Goal: Browse casually

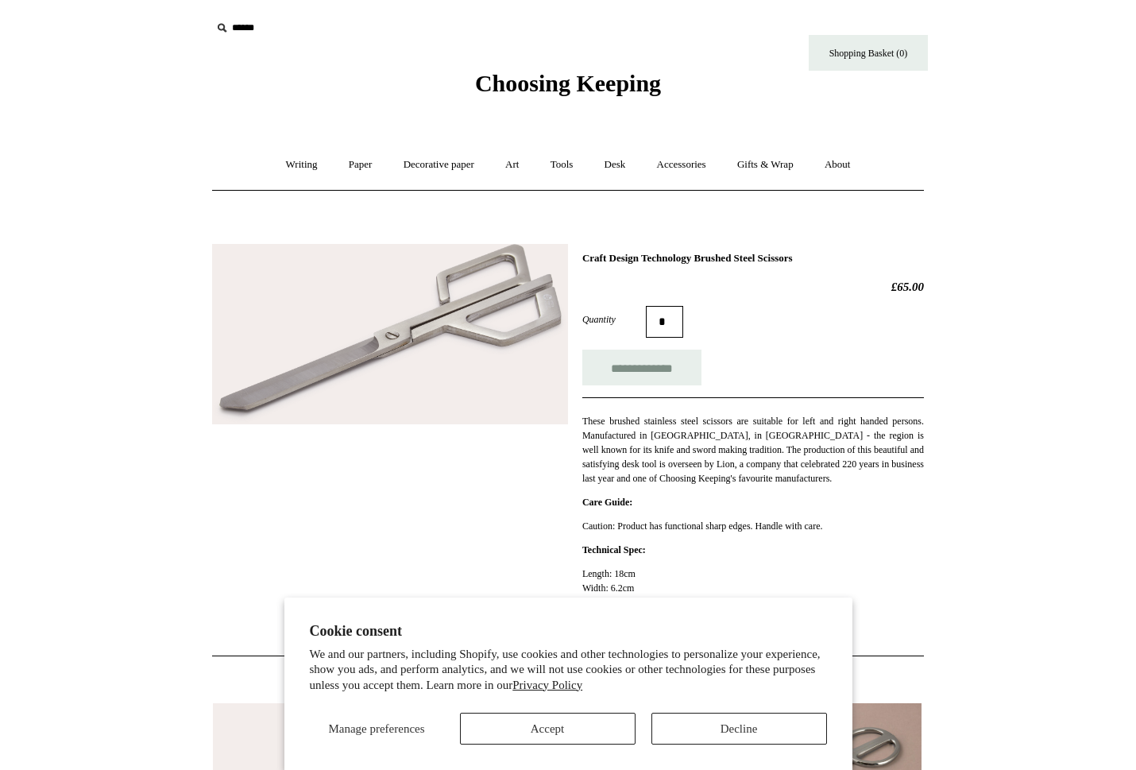
click at [575, 730] on button "Accept" at bounding box center [548, 729] width 176 height 32
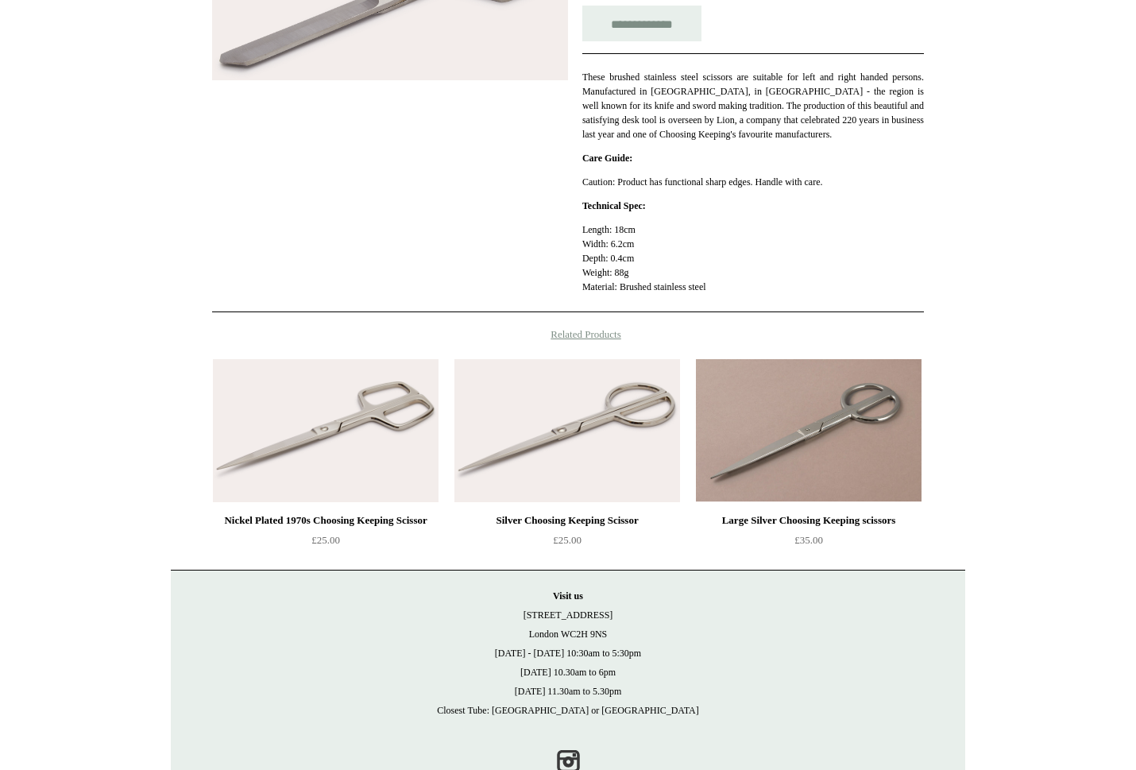
scroll to position [347, 0]
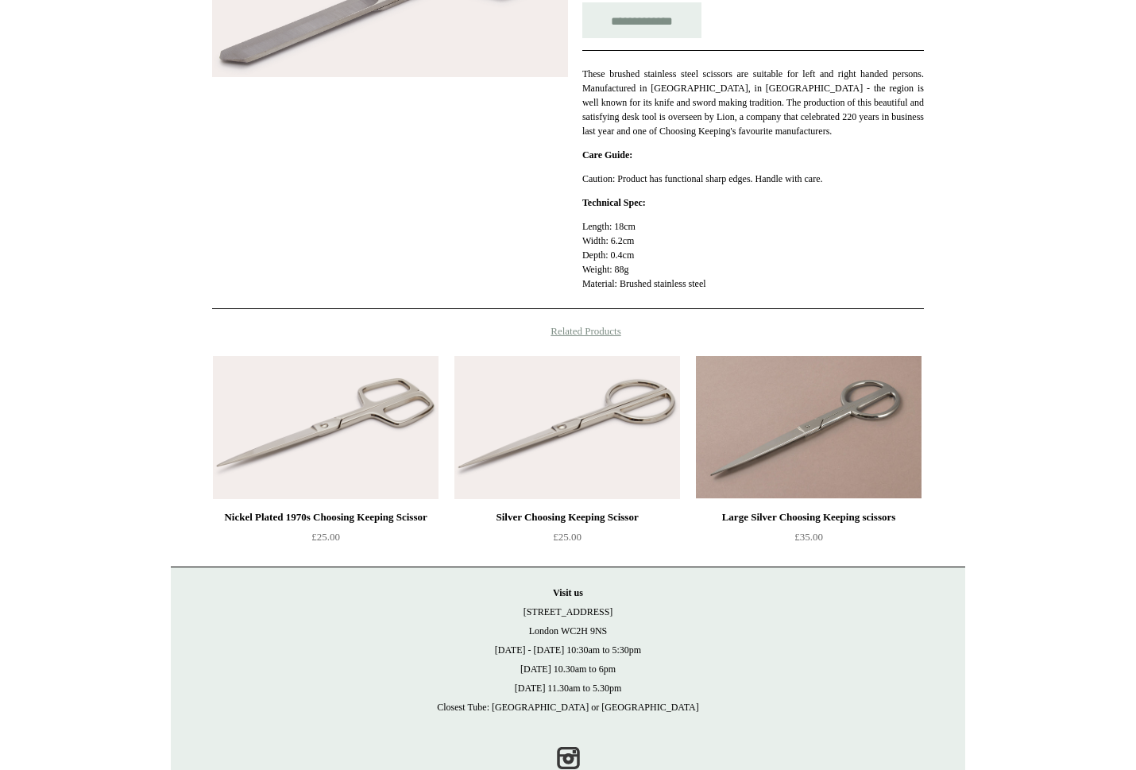
click at [765, 439] on img at bounding box center [809, 427] width 226 height 143
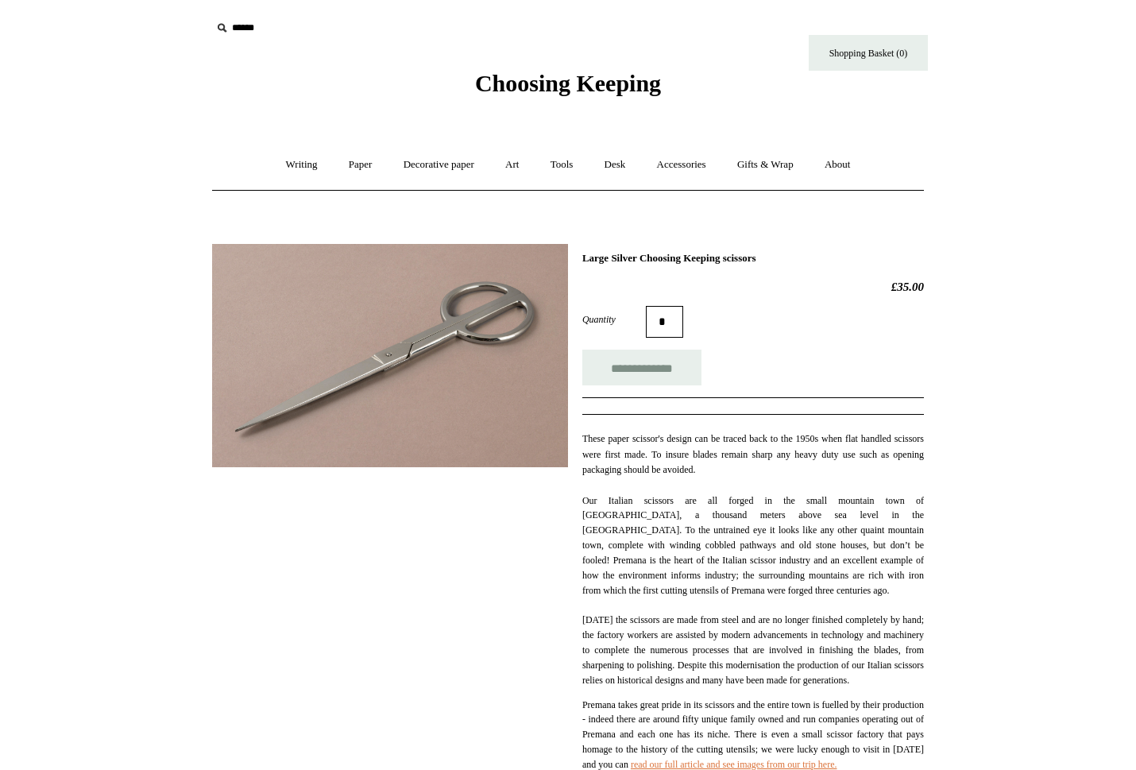
click at [487, 320] on img at bounding box center [390, 355] width 356 height 223
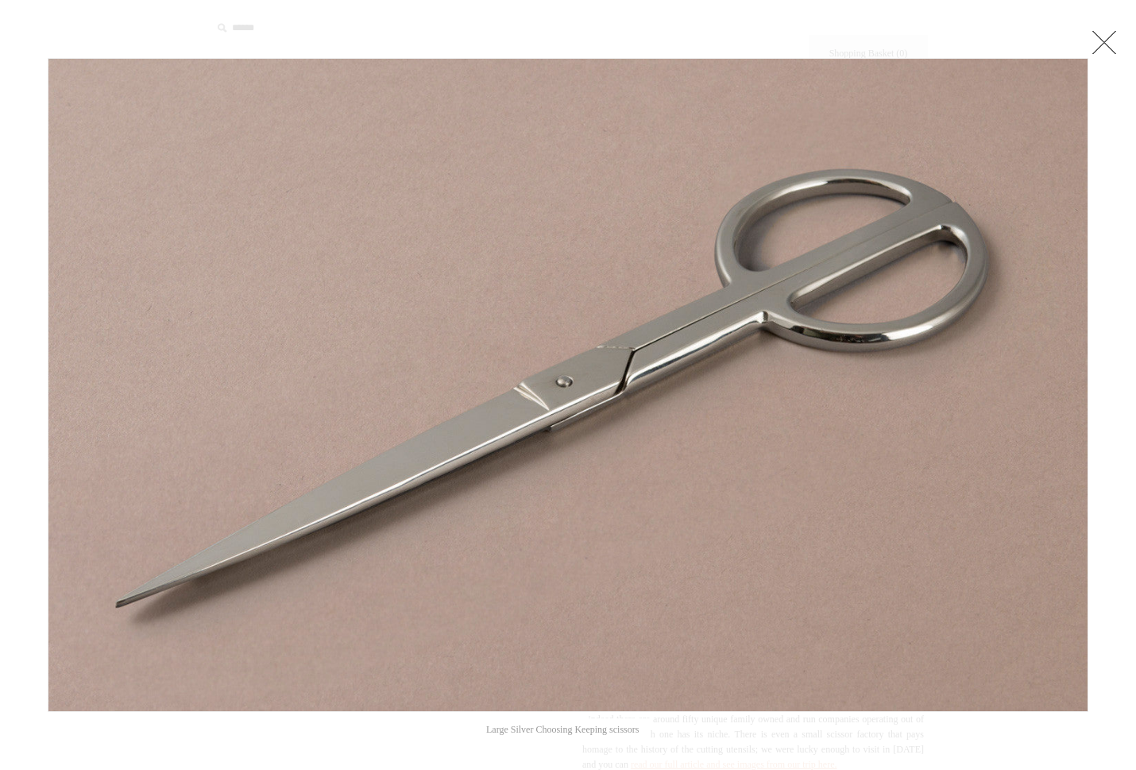
click at [1106, 36] on link at bounding box center [1105, 42] width 32 height 32
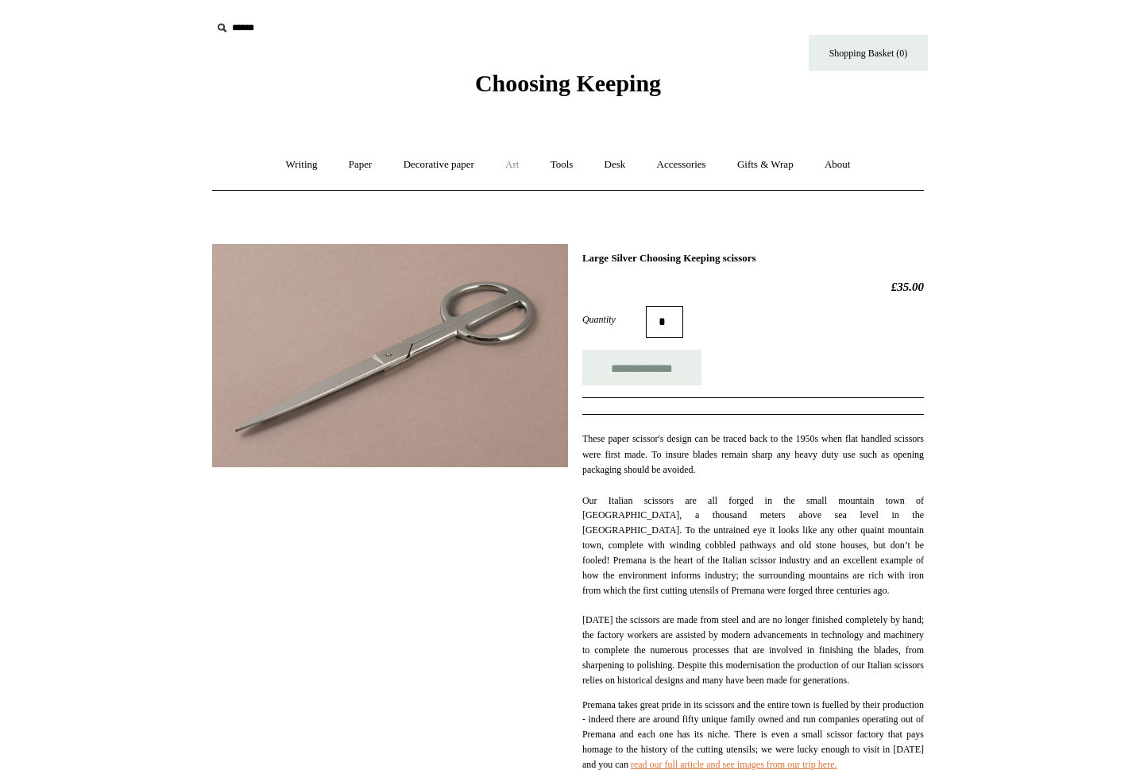
click at [515, 164] on link "Art +" at bounding box center [512, 165] width 42 height 42
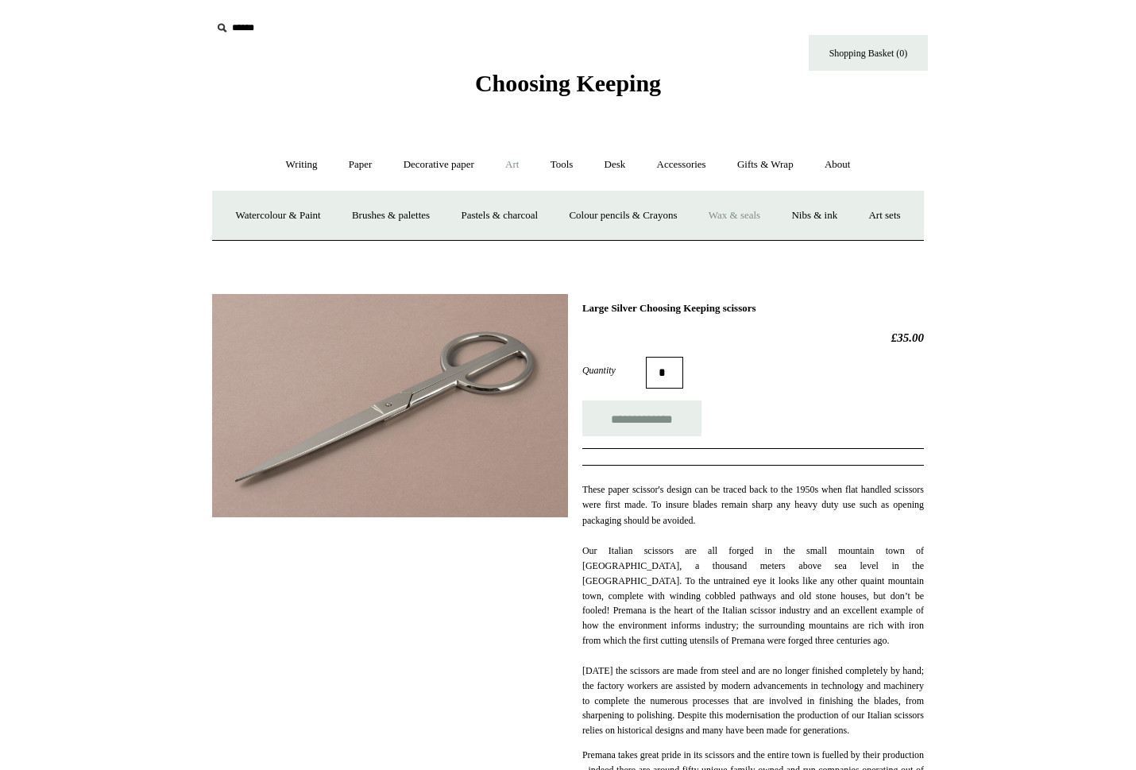
click at [775, 212] on link "Wax & seals" at bounding box center [735, 216] width 80 height 42
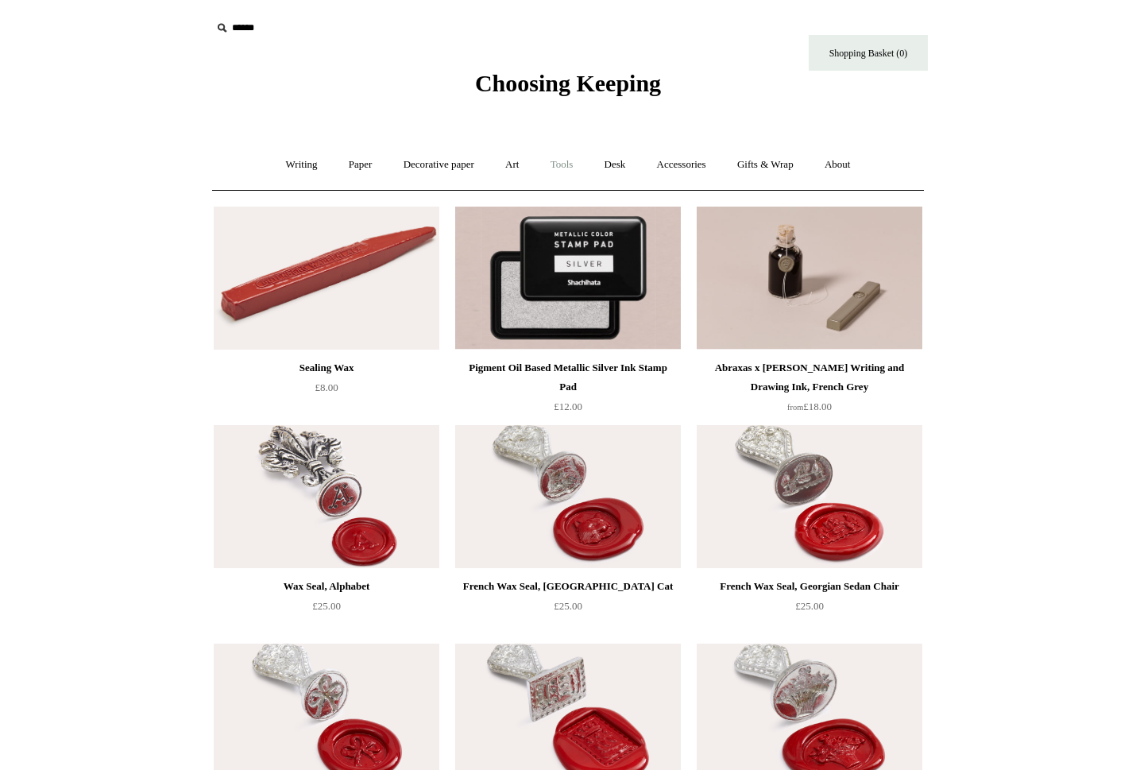
click at [579, 165] on link "Tools +" at bounding box center [562, 165] width 52 height 42
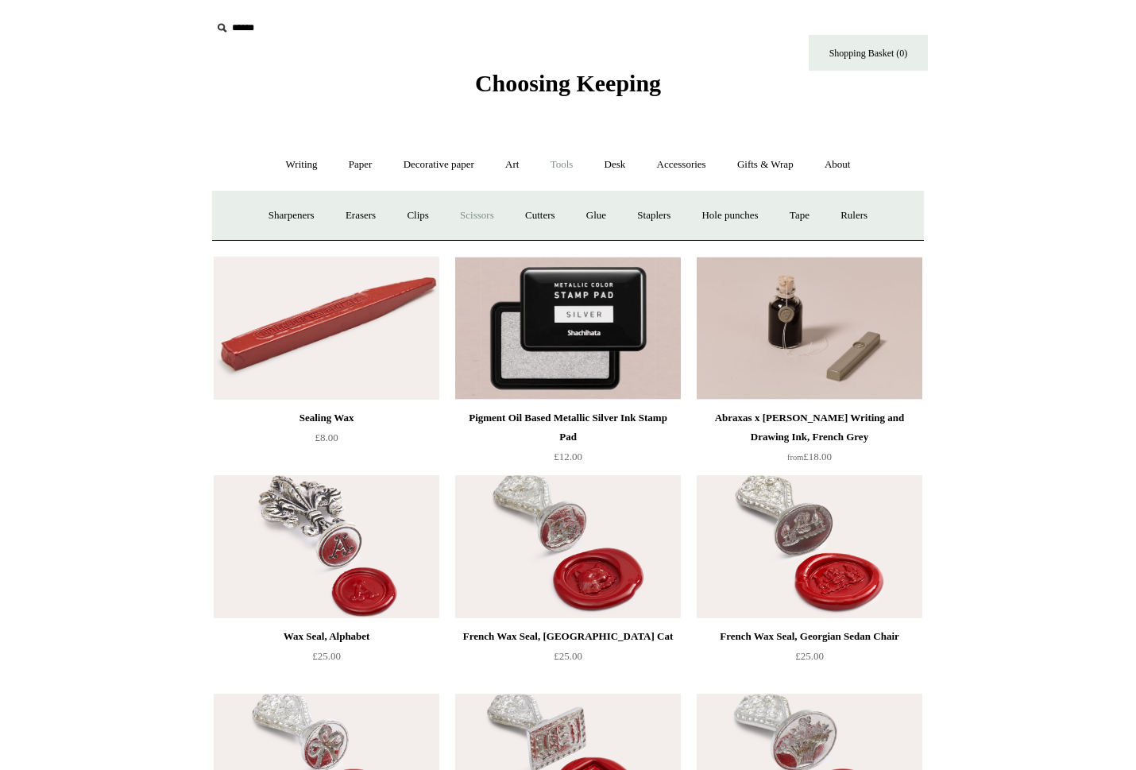
click at [462, 223] on link "Scissors" at bounding box center [477, 216] width 63 height 42
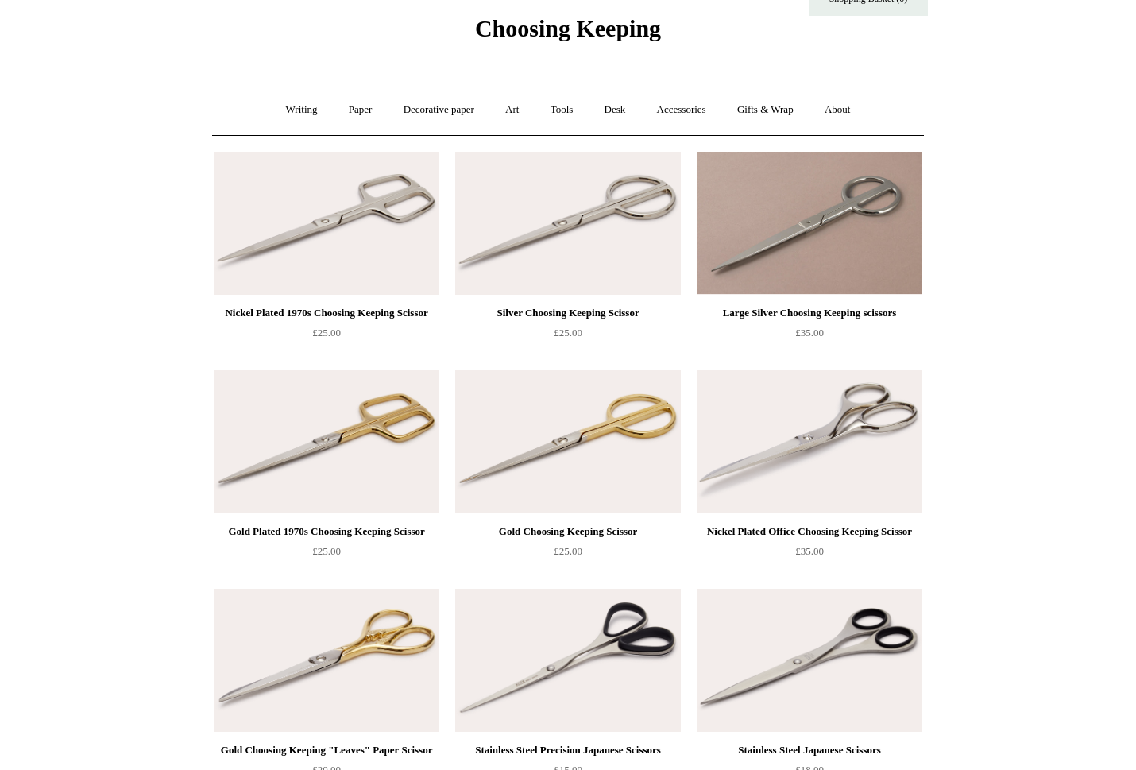
scroll to position [54, 0]
click at [810, 443] on img at bounding box center [810, 442] width 226 height 143
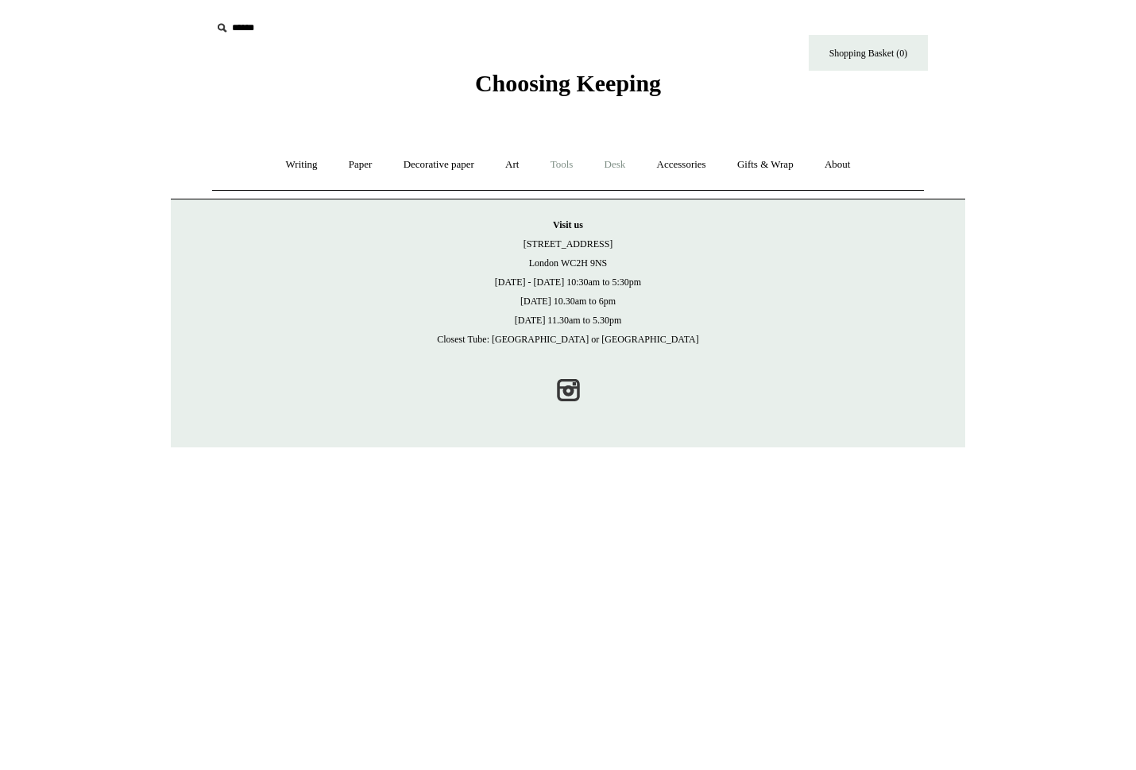
click at [568, 160] on link "Tools +" at bounding box center [562, 165] width 52 height 42
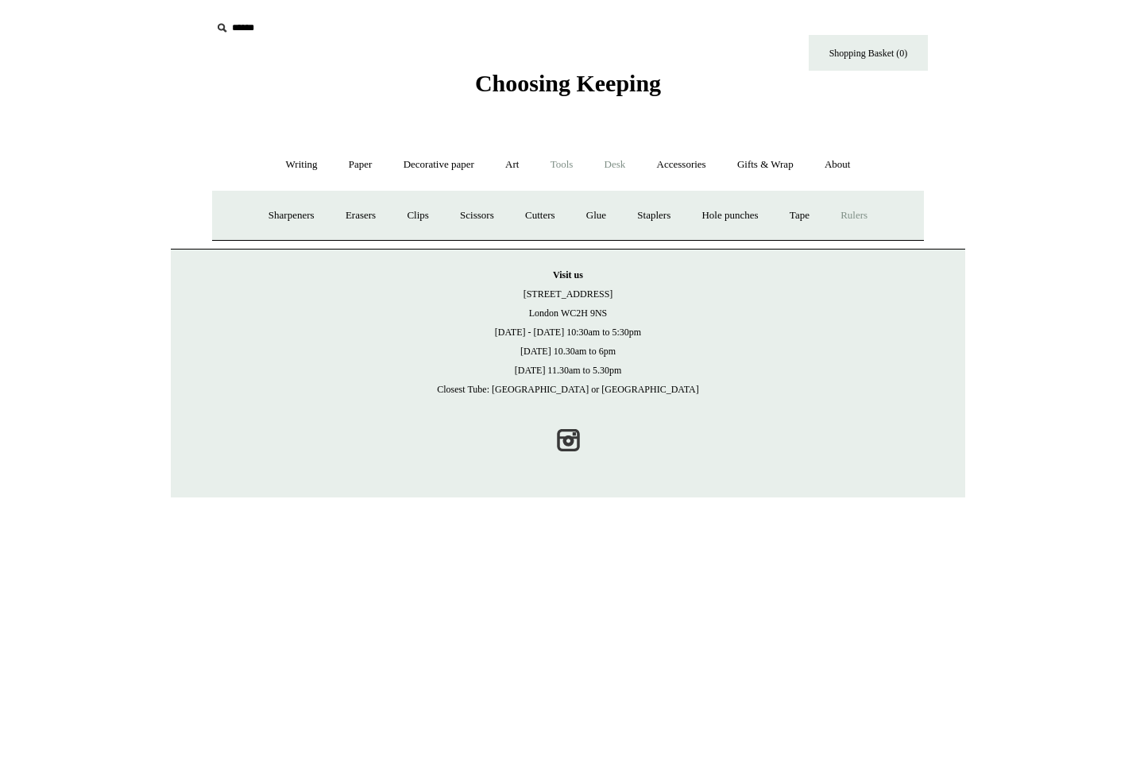
click at [858, 215] on link "Rulers" at bounding box center [855, 216] width 56 height 42
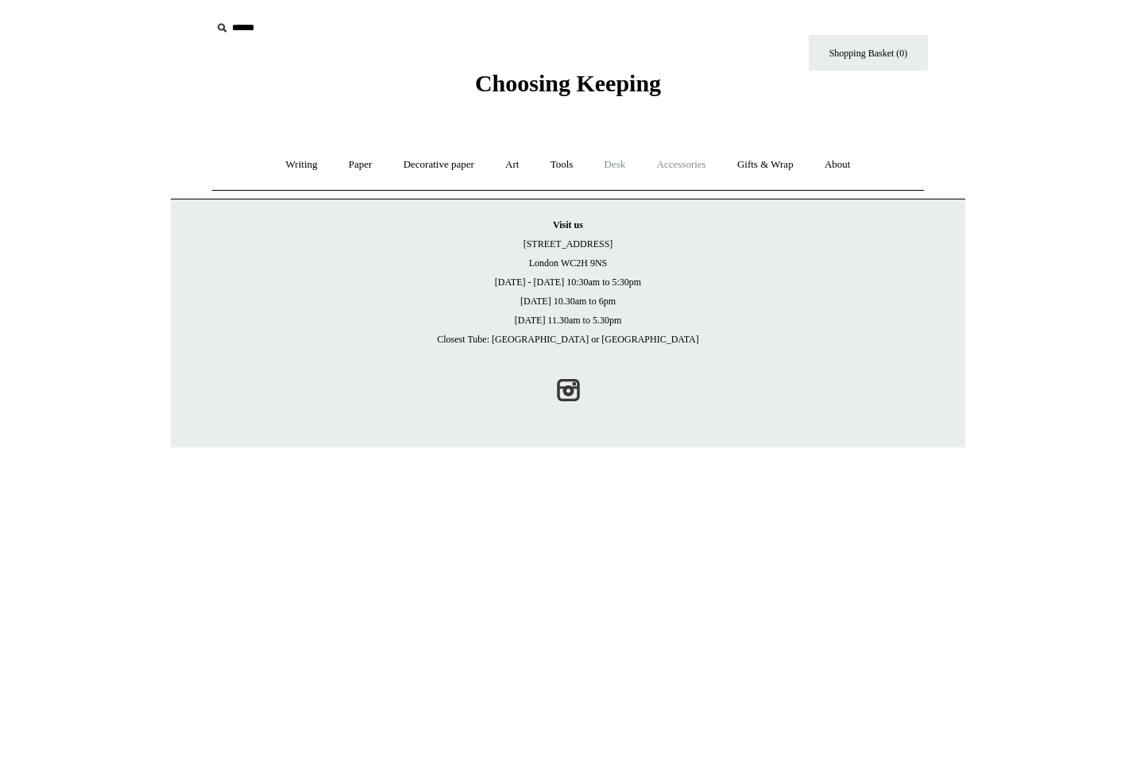
click at [618, 165] on link "Desk +" at bounding box center [615, 165] width 50 height 42
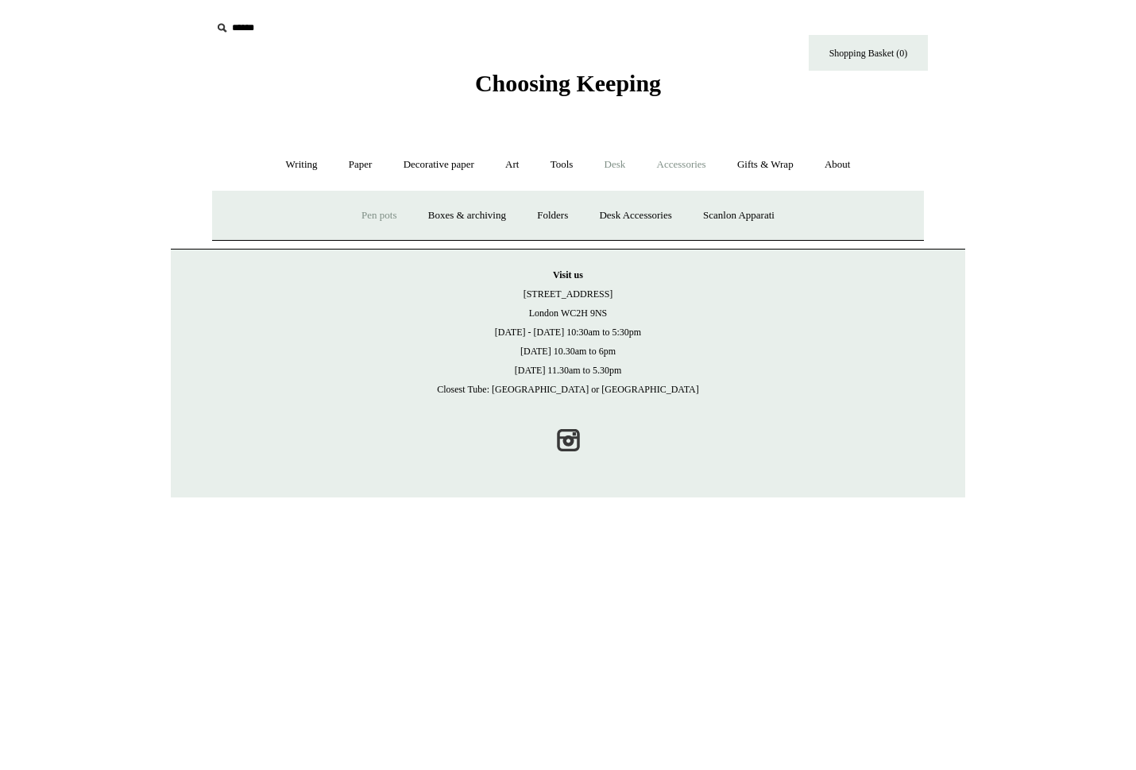
click at [374, 215] on link "Pen pots" at bounding box center [379, 216] width 64 height 42
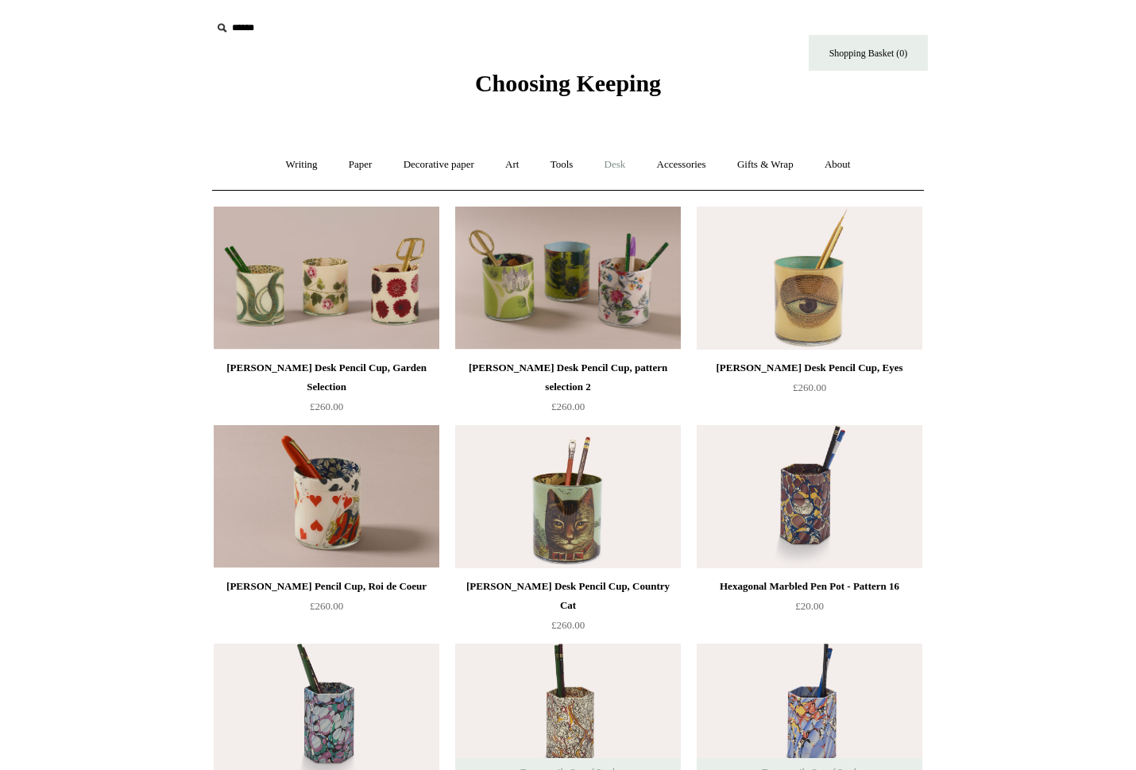
click at [621, 161] on link "Desk +" at bounding box center [615, 165] width 50 height 42
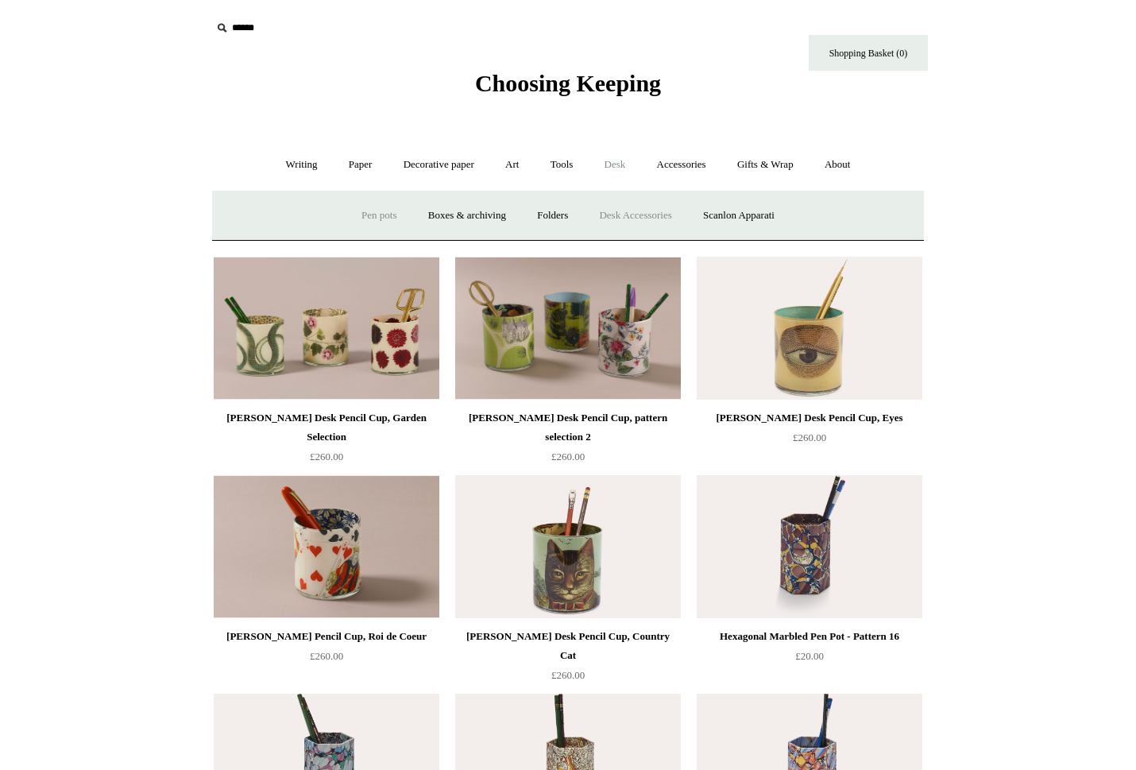
click at [634, 213] on link "Desk Accessories" at bounding box center [635, 216] width 101 height 42
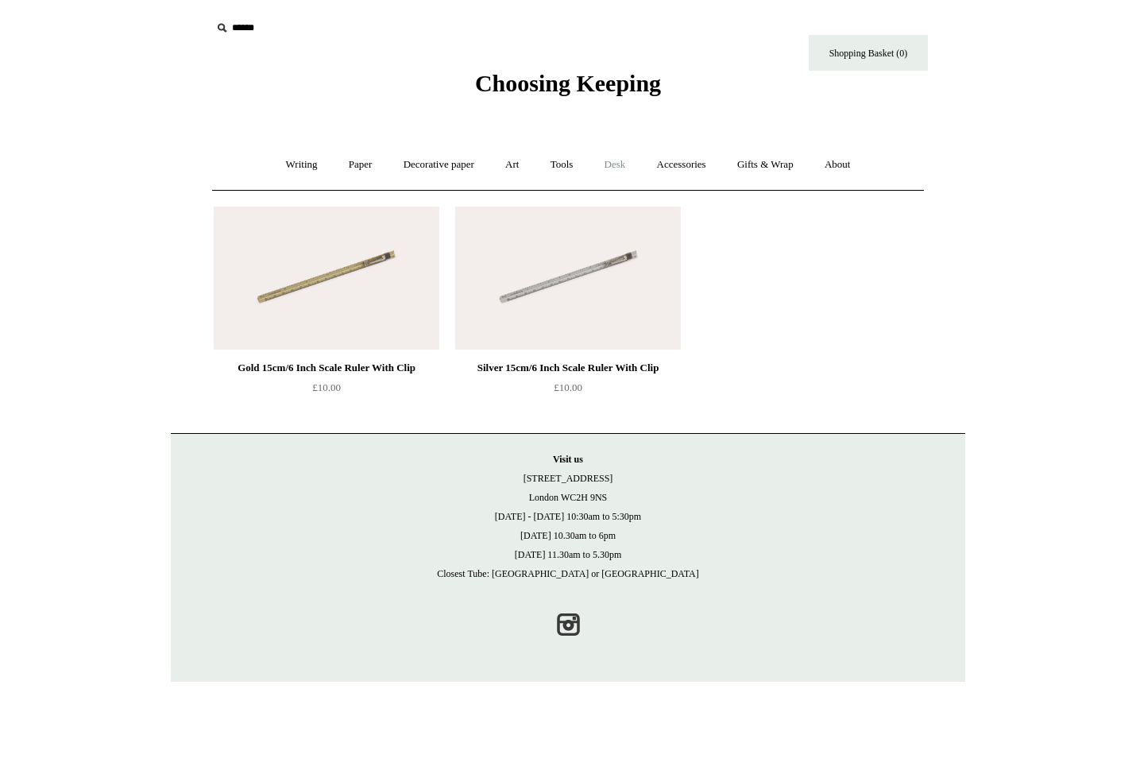
click at [609, 165] on link "Desk +" at bounding box center [615, 165] width 50 height 42
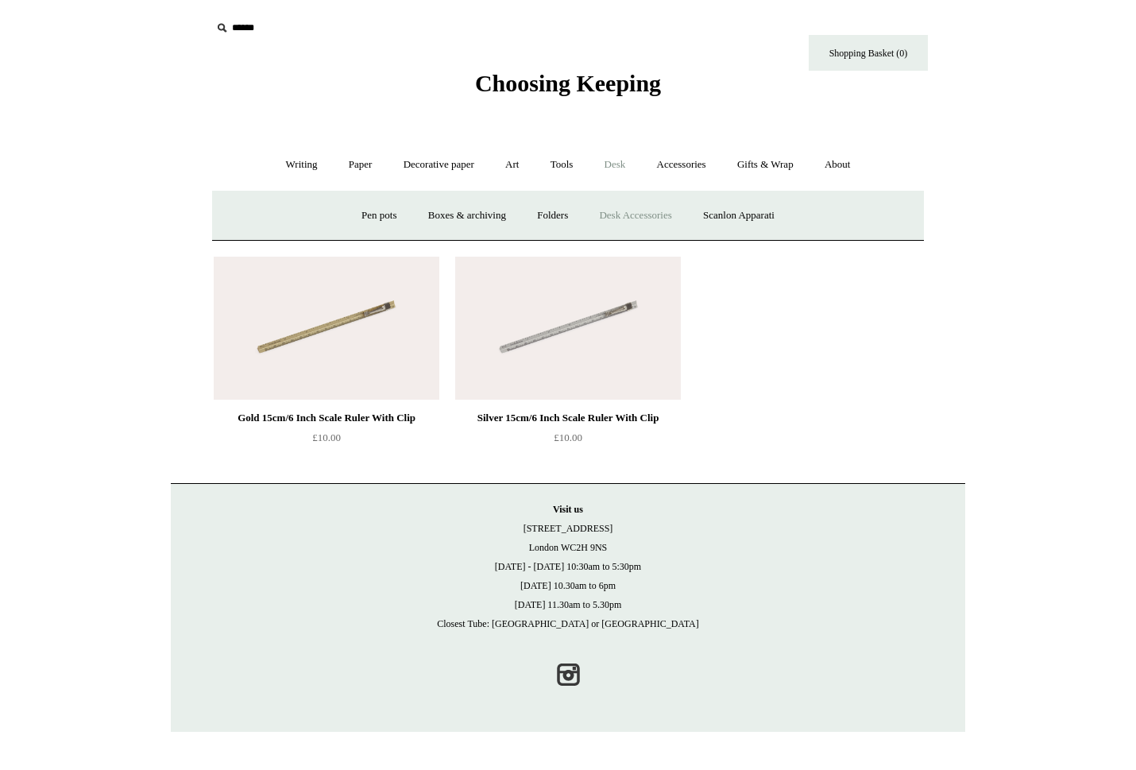
click at [653, 226] on link "Desk Accessories" at bounding box center [635, 216] width 101 height 42
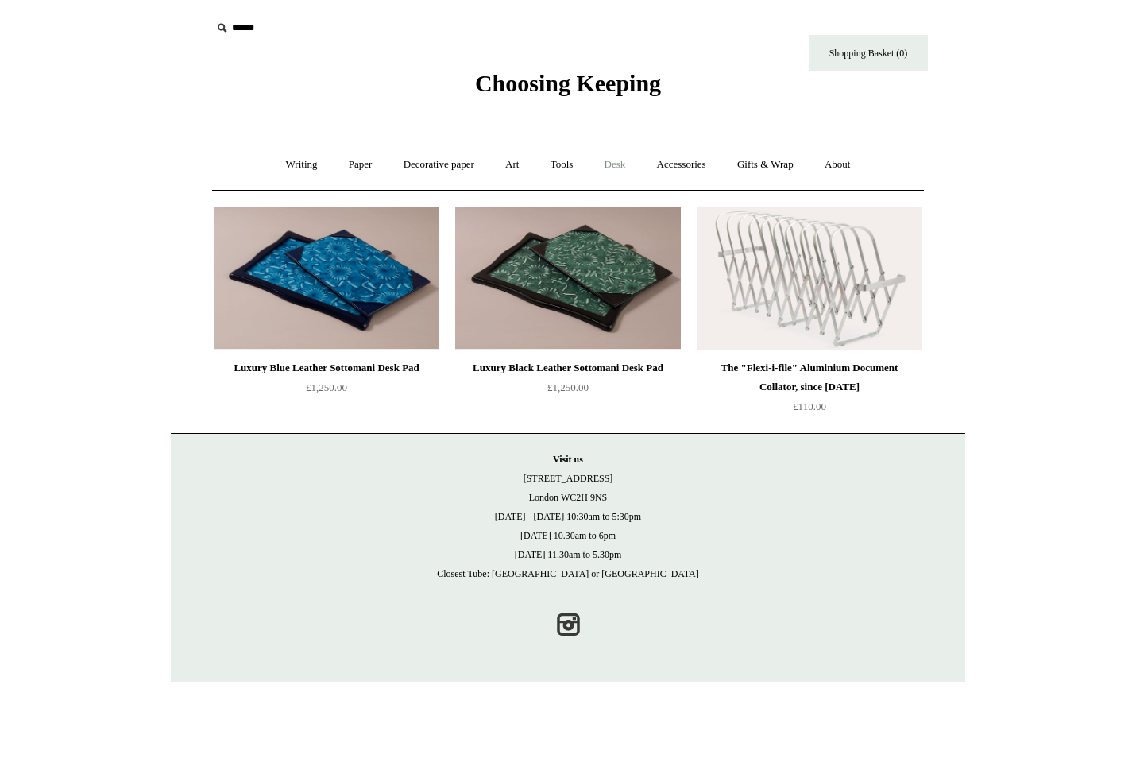
click at [621, 167] on link "Desk +" at bounding box center [615, 165] width 50 height 42
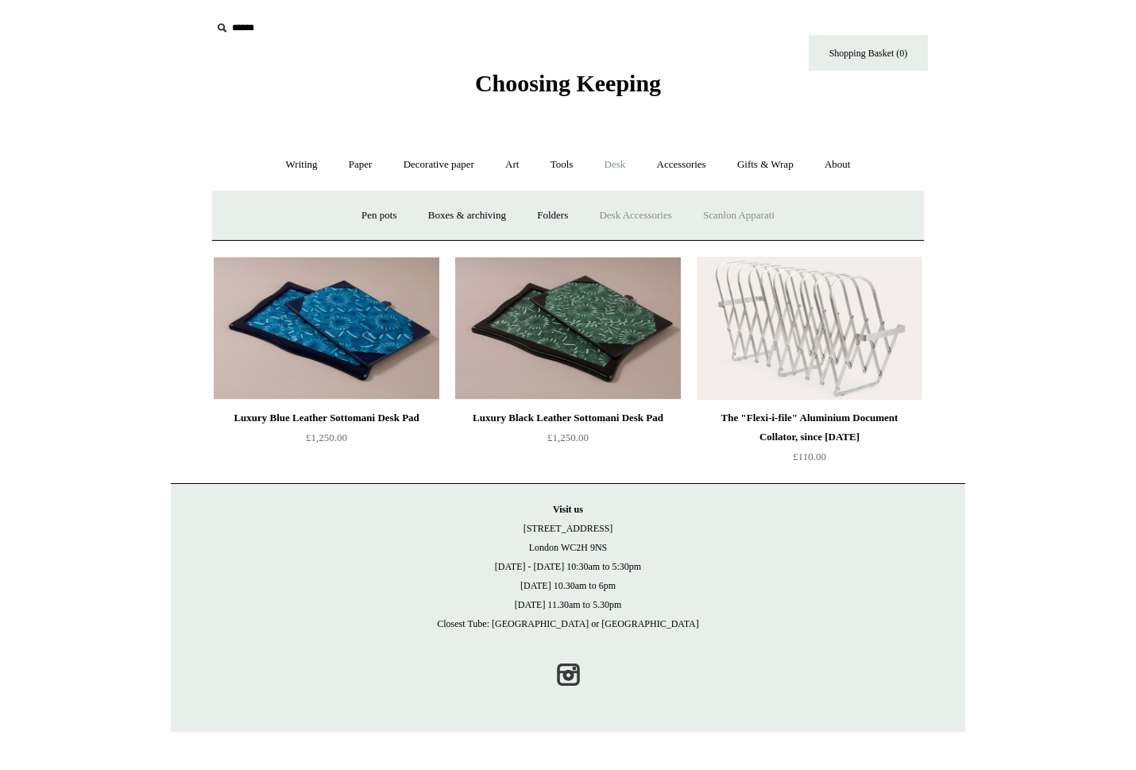
click at [741, 207] on link "Scanlon Apparati" at bounding box center [739, 216] width 100 height 42
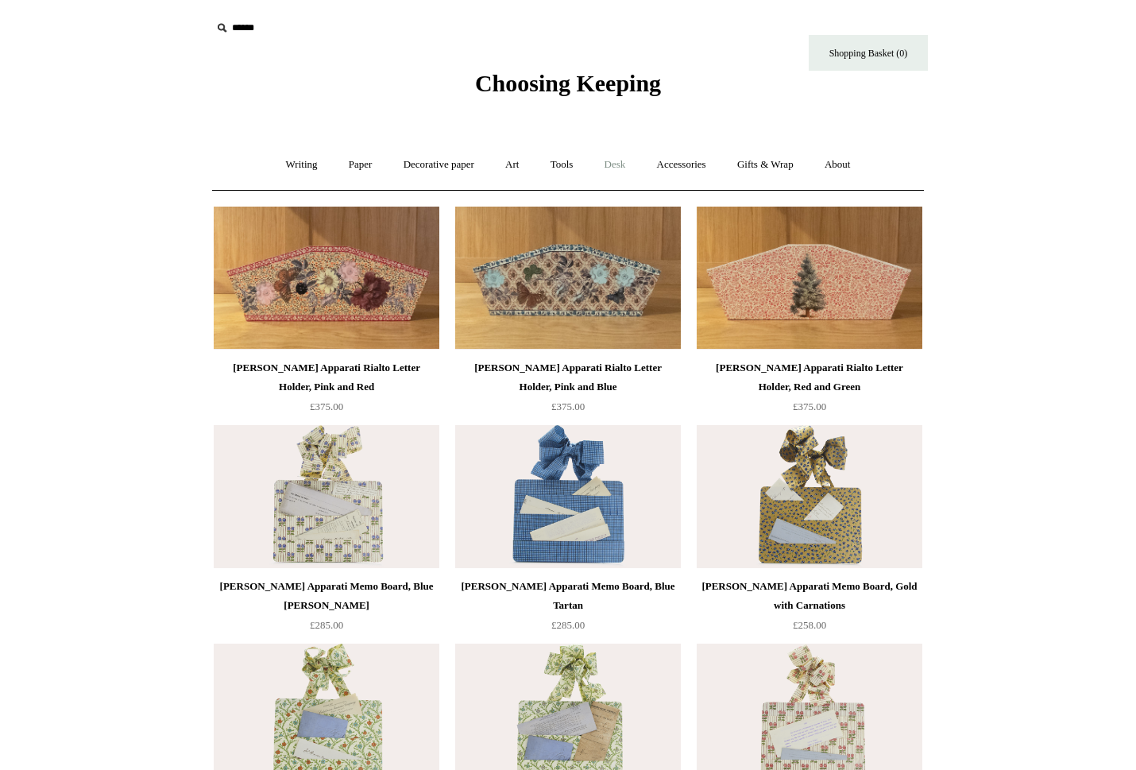
click at [632, 165] on link "Desk +" at bounding box center [615, 165] width 50 height 42
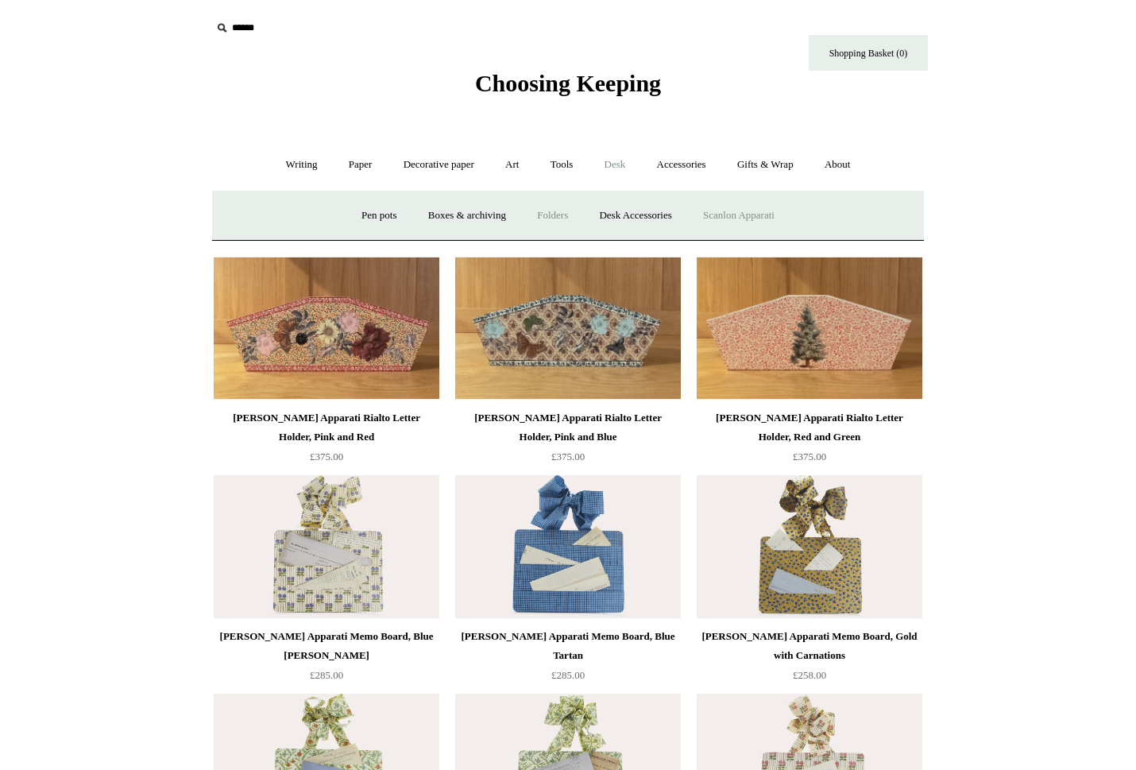
click at [566, 210] on link "Folders" at bounding box center [553, 216] width 60 height 42
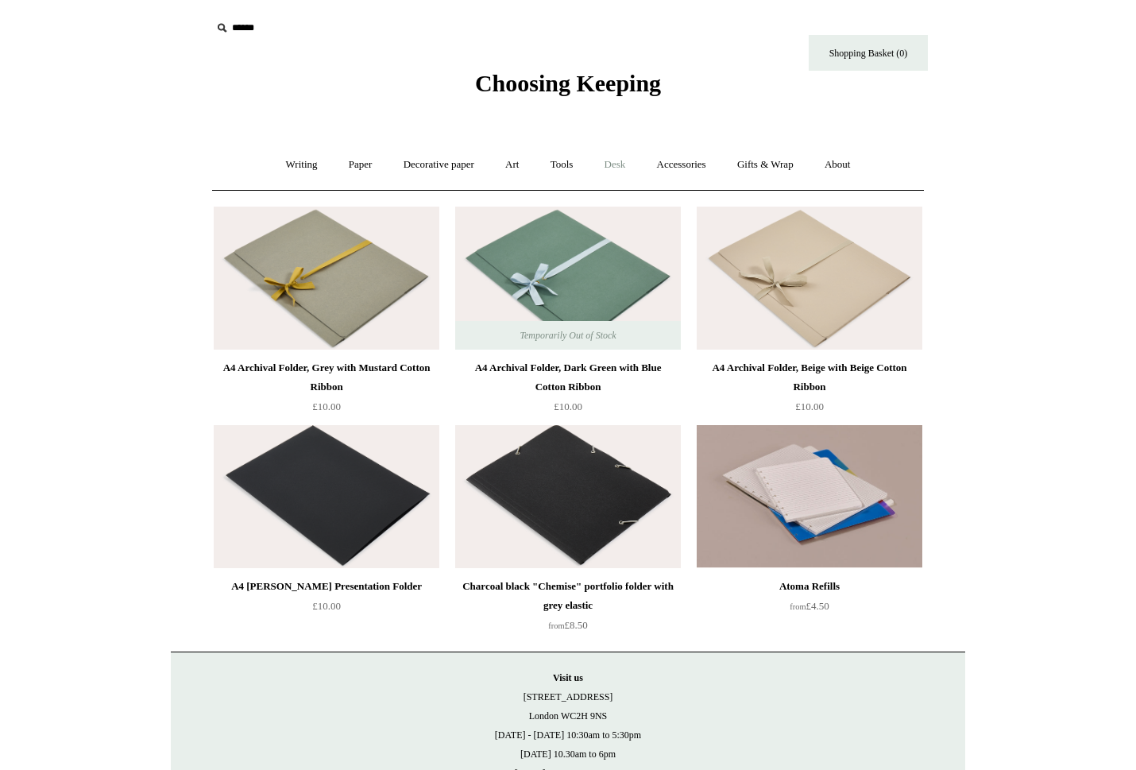
click at [625, 163] on link "Desk +" at bounding box center [615, 165] width 50 height 42
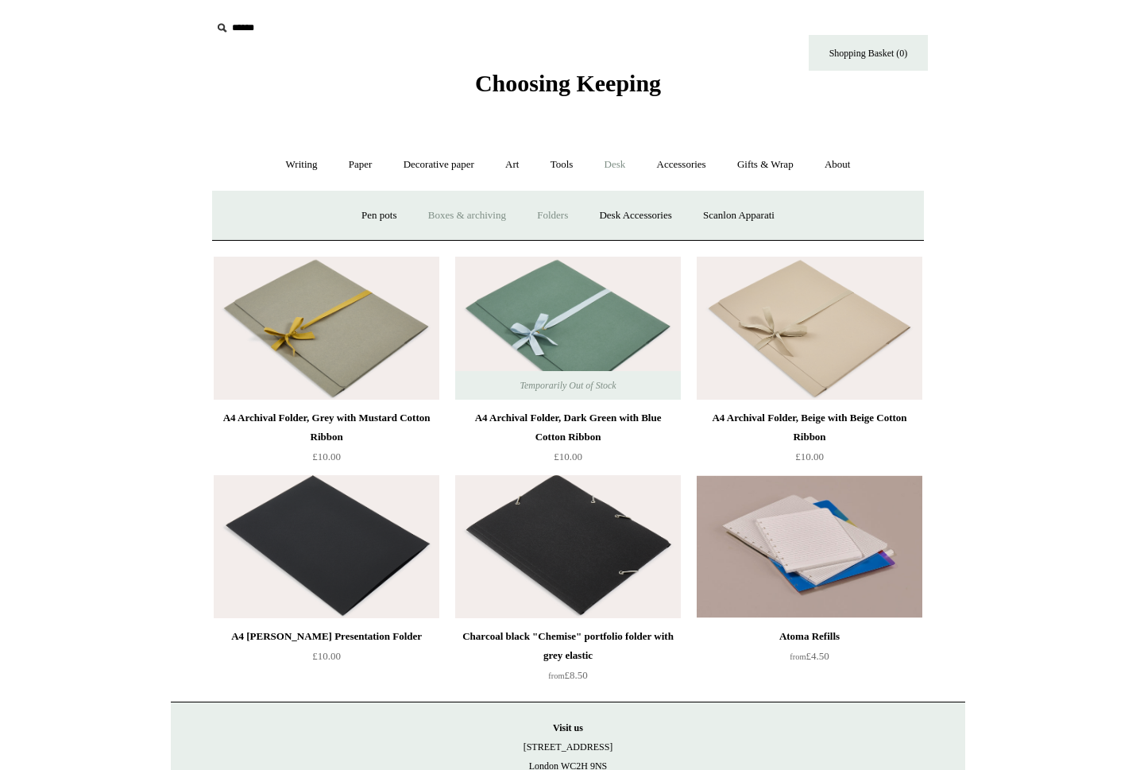
click at [488, 214] on link "Boxes & archiving" at bounding box center [467, 216] width 106 height 42
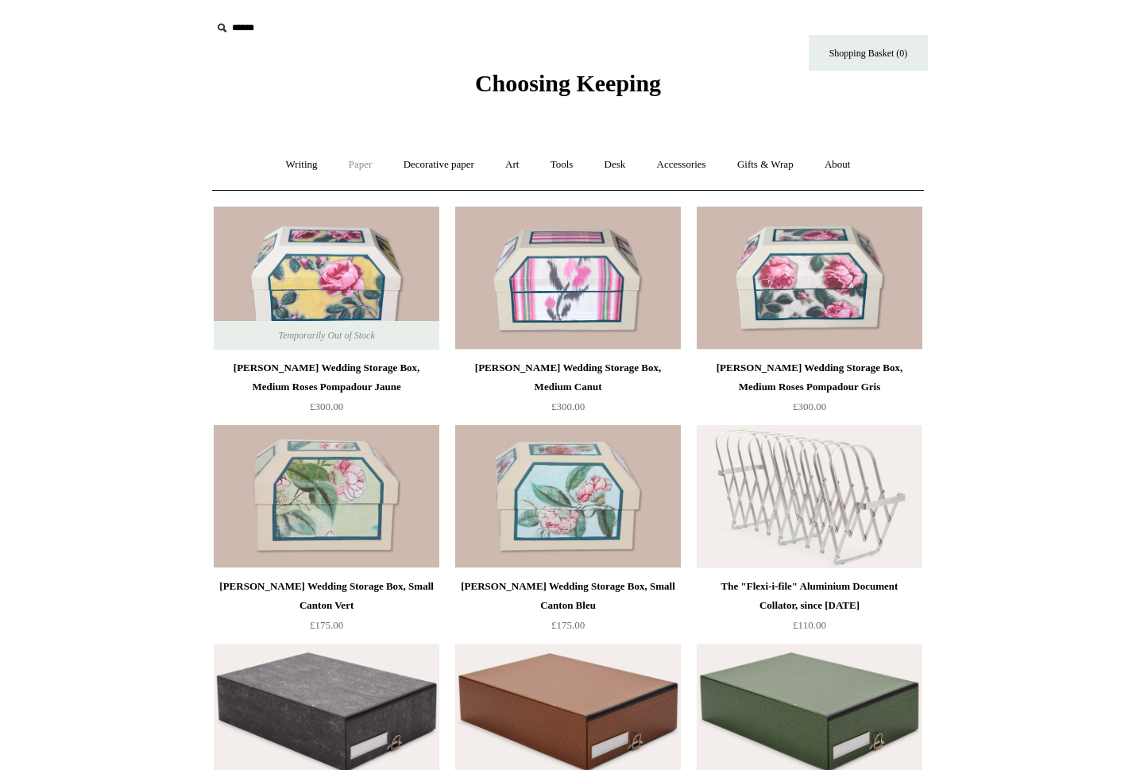
click at [353, 162] on link "Paper +" at bounding box center [361, 165] width 52 height 42
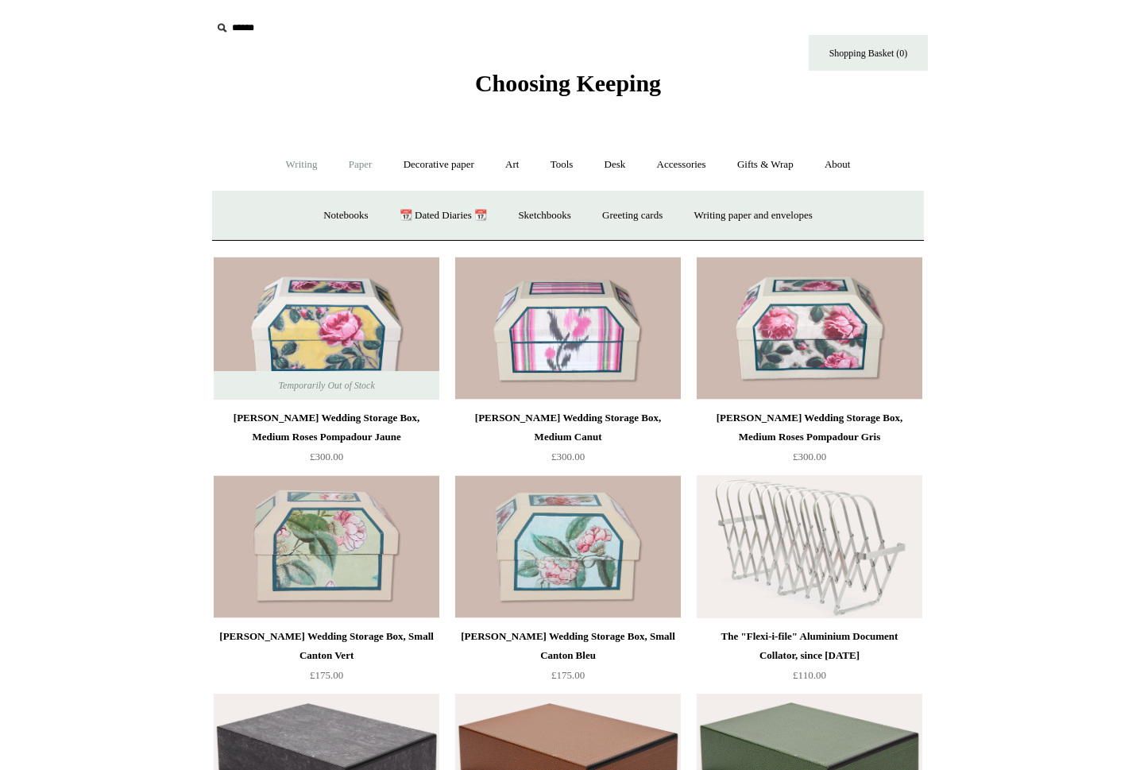
click at [293, 168] on link "Writing +" at bounding box center [302, 165] width 60 height 42
click at [567, 213] on link "Mechanical pencils +" at bounding box center [565, 216] width 109 height 42
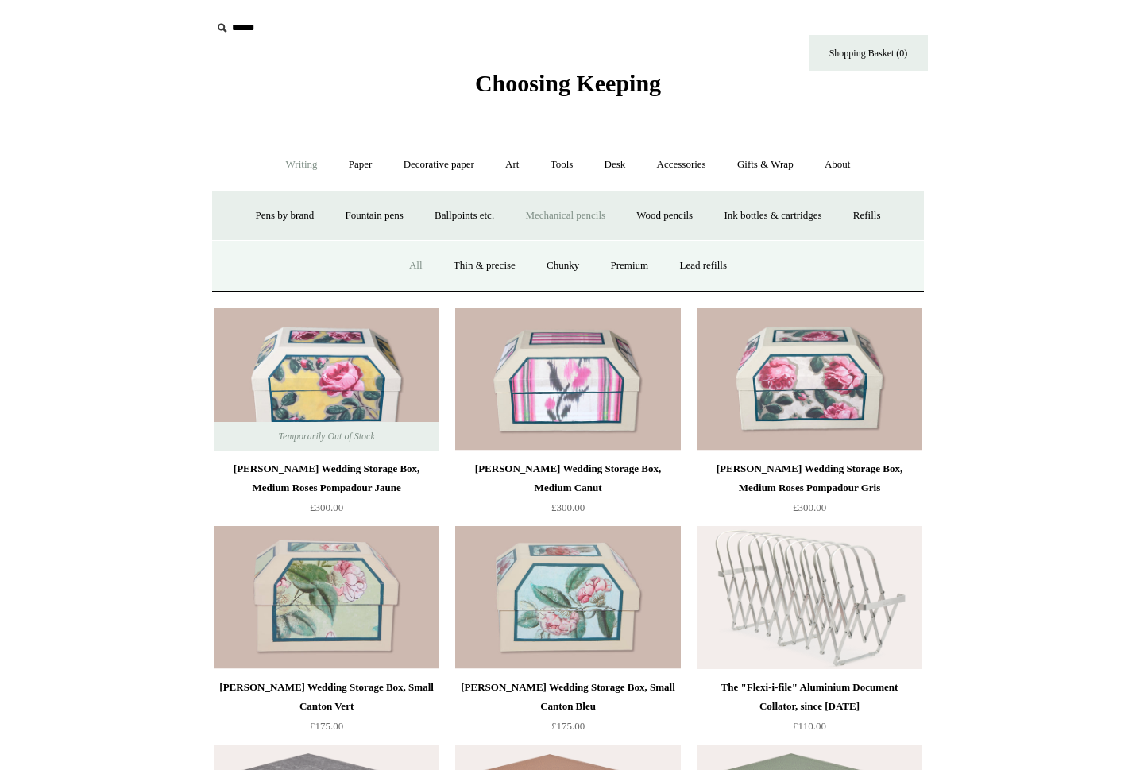
click at [411, 260] on link "All" at bounding box center [416, 266] width 42 height 42
